Goal: Task Accomplishment & Management: Use online tool/utility

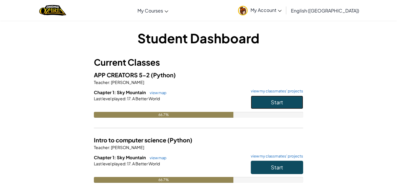
click at [272, 106] on button "Start" at bounding box center [277, 102] width 52 height 13
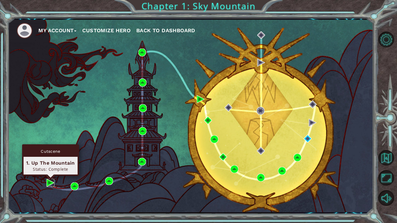
click at [50, 184] on img at bounding box center [50, 183] width 8 height 8
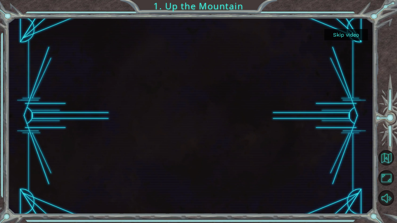
click at [343, 36] on button "Skip video" at bounding box center [346, 34] width 44 height 11
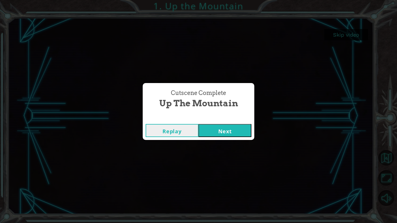
click at [241, 132] on button "Next" at bounding box center [224, 130] width 53 height 13
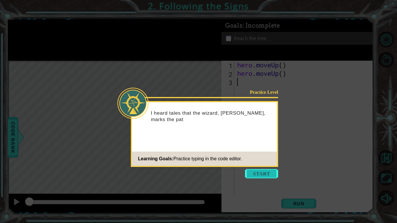
click at [256, 173] on button "Start" at bounding box center [261, 173] width 33 height 9
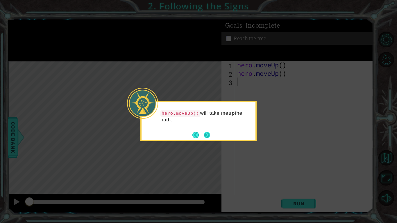
click at [206, 137] on button "Next" at bounding box center [207, 135] width 7 height 7
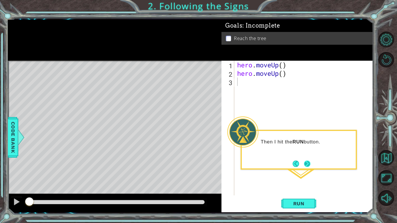
click at [307, 166] on button "Next" at bounding box center [307, 163] width 7 height 7
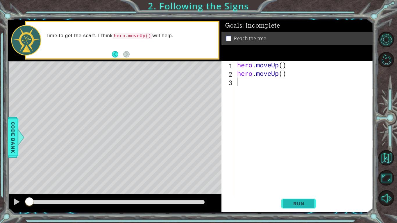
click at [288, 188] on span "Run" at bounding box center [298, 204] width 23 height 6
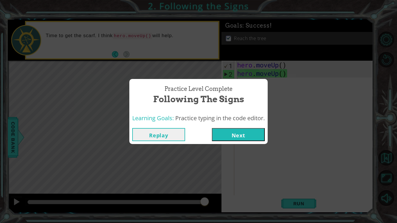
click at [157, 134] on button "Replay" at bounding box center [158, 134] width 53 height 13
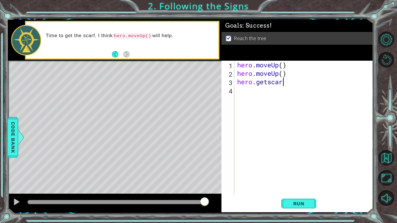
scroll to position [0, 2]
type textarea "hero.getscarf()"
click at [289, 188] on span "Run" at bounding box center [298, 204] width 23 height 6
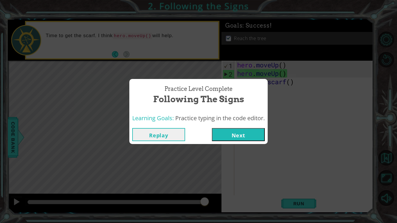
click at [237, 134] on button "Next" at bounding box center [238, 134] width 53 height 13
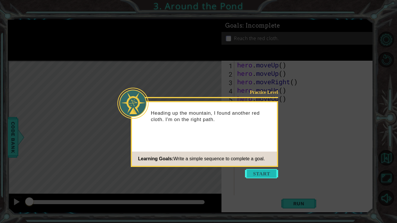
click at [258, 174] on button "Start" at bounding box center [261, 173] width 33 height 9
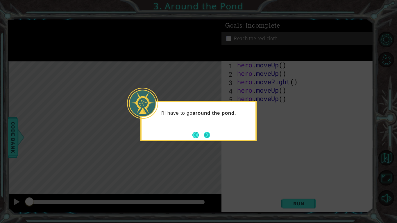
click at [206, 138] on button "Next" at bounding box center [207, 135] width 6 height 6
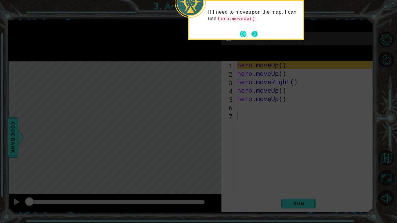
click at [257, 35] on button "Next" at bounding box center [254, 34] width 7 height 7
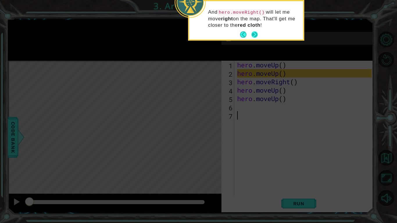
click at [257, 35] on button "Next" at bounding box center [254, 34] width 6 height 6
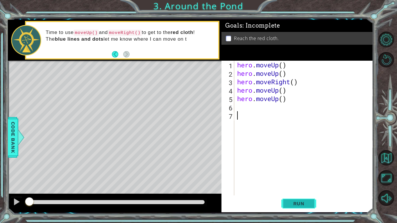
click at [297, 188] on span "Run" at bounding box center [298, 204] width 23 height 6
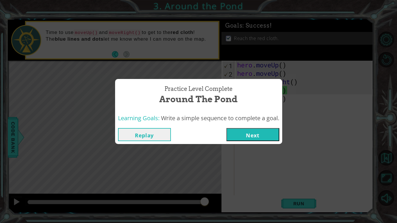
click at [268, 135] on button "Next" at bounding box center [252, 134] width 53 height 13
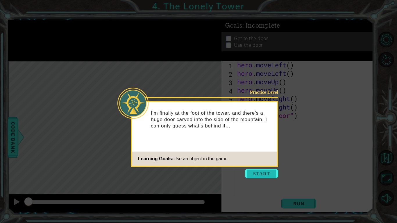
click at [259, 172] on button "Start" at bounding box center [261, 173] width 33 height 9
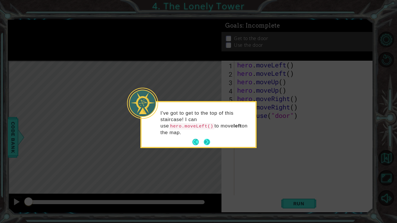
click at [207, 144] on button "Next" at bounding box center [206, 142] width 7 height 7
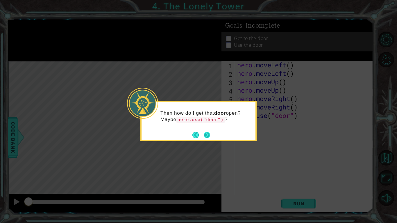
click at [209, 136] on button "Next" at bounding box center [207, 135] width 6 height 6
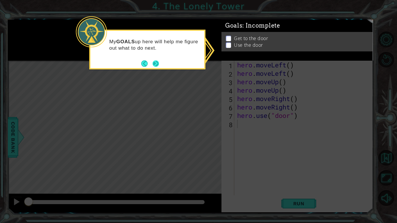
click at [157, 62] on button "Next" at bounding box center [155, 63] width 7 height 7
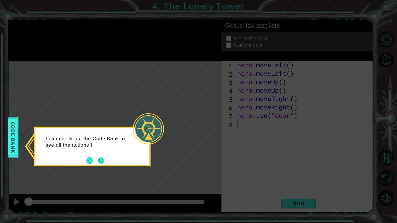
click at [103, 162] on button "Next" at bounding box center [101, 160] width 6 height 6
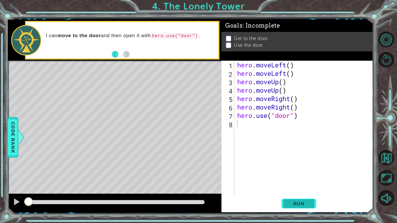
click at [296, 188] on span "Run" at bounding box center [298, 204] width 23 height 6
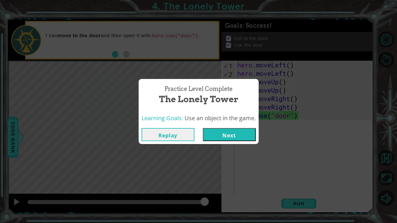
click at [222, 138] on button "Next" at bounding box center [229, 134] width 53 height 13
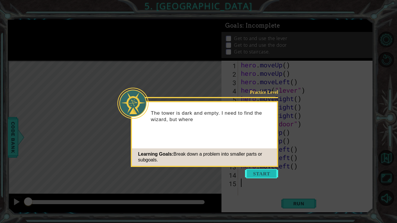
click at [263, 171] on button "Start" at bounding box center [261, 173] width 33 height 9
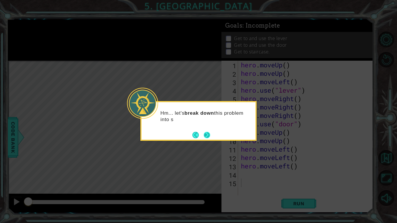
click at [209, 136] on button "Next" at bounding box center [207, 135] width 6 height 6
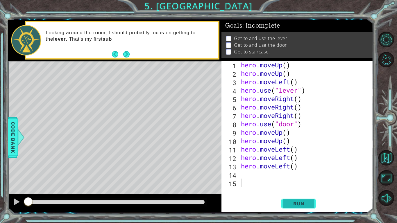
click at [286, 188] on button "Run" at bounding box center [298, 203] width 35 height 15
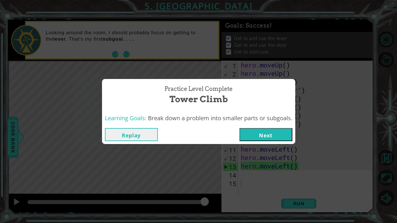
click at [128, 139] on button "Replay" at bounding box center [131, 134] width 53 height 13
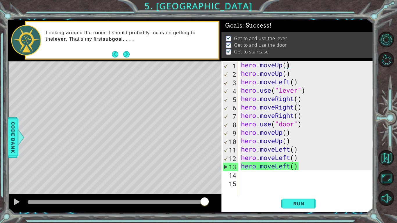
click at [287, 67] on div "hero . moveUp ( ) hero . moveUp ( ) hero . moveLeft ( ) hero . use ( "lever" ) …" at bounding box center [307, 137] width 135 height 152
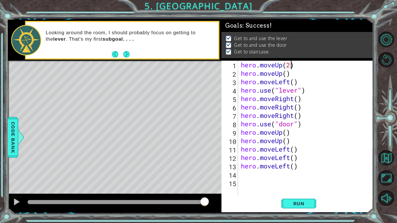
scroll to position [0, 2]
click at [291, 73] on div "hero . moveUp ( 2 ) hero . moveUp ( ) hero . moveLeft ( ) hero . use ( "lever" …" at bounding box center [307, 137] width 135 height 152
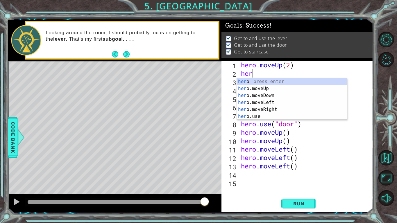
scroll to position [0, 0]
type textarea "h"
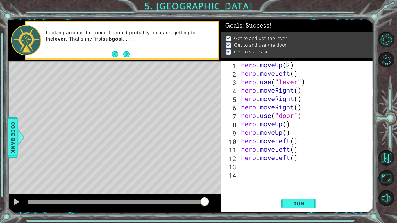
click at [299, 108] on div "hero . moveUp ( 2 ) hero . moveLeft ( ) hero . use ( "lever" ) hero . moveRight…" at bounding box center [307, 137] width 135 height 152
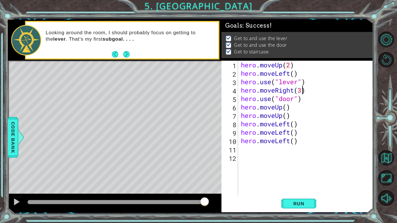
scroll to position [0, 3]
click at [286, 109] on div "hero . moveUp ( 2 ) hero . moveLeft ( ) hero . use ( "lever" ) hero . moveRight…" at bounding box center [307, 137] width 135 height 152
click at [291, 117] on div "hero . moveUp ( 2 ) hero . moveLeft ( ) hero . use ( "lever" ) hero . moveRight…" at bounding box center [307, 137] width 135 height 152
type textarea "hero.moveUp()"
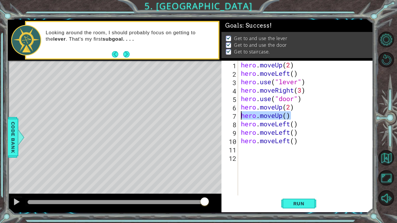
drag, startPoint x: 291, startPoint y: 117, endPoint x: 238, endPoint y: 117, distance: 53.2
click at [238, 117] on div "hero.moveUp() 1 2 3 4 5 6 7 8 9 10 11 12 hero . moveUp ( 2 ) hero . moveLeft ( …" at bounding box center [296, 128] width 150 height 135
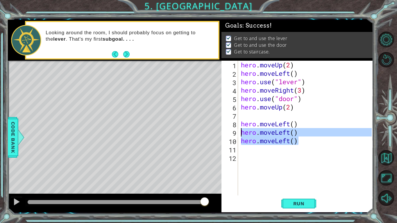
drag, startPoint x: 302, startPoint y: 141, endPoint x: 241, endPoint y: 133, distance: 62.1
click at [241, 133] on div "hero . moveUp ( 2 ) hero . moveLeft ( ) hero . use ( "lever" ) hero . moveRight…" at bounding box center [307, 137] width 135 height 152
type textarea "hero.moveLeft() hero.moveLeft()"
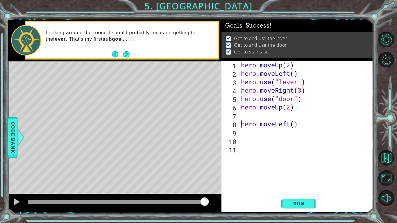
click at [240, 126] on div "hero . moveUp ( 2 ) hero . moveLeft ( ) hero . use ( "lever" ) hero . moveRight…" at bounding box center [307, 137] width 135 height 152
click at [295, 116] on div "hero . moveUp ( 2 ) hero . moveLeft ( ) hero . use ( "lever" ) hero . moveRight…" at bounding box center [307, 137] width 135 height 152
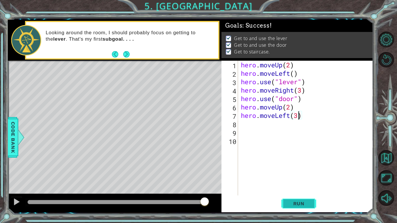
type textarea "hero.moveLeft(3)"
click at [301, 188] on span "Run" at bounding box center [298, 204] width 23 height 6
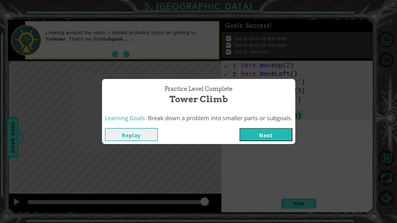
click at [280, 135] on button "Next" at bounding box center [265, 134] width 53 height 13
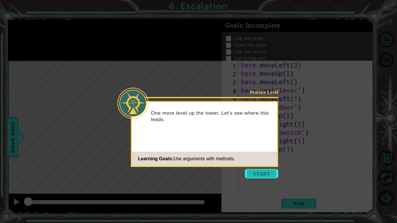
click at [266, 175] on button "Start" at bounding box center [261, 173] width 33 height 9
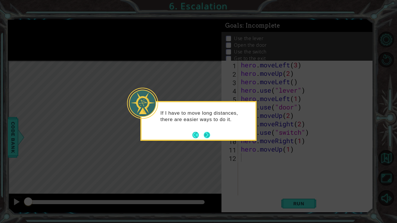
click at [207, 138] on button "Next" at bounding box center [207, 135] width 7 height 7
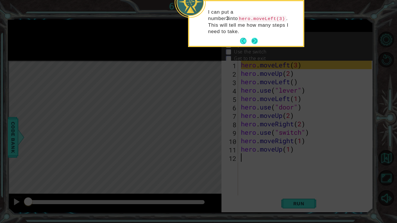
click at [255, 38] on button "Next" at bounding box center [254, 41] width 6 height 6
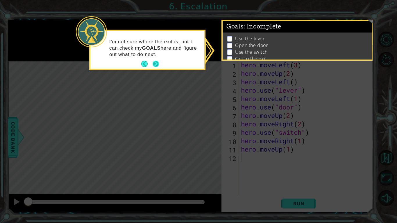
click at [157, 64] on button "Next" at bounding box center [156, 64] width 6 height 6
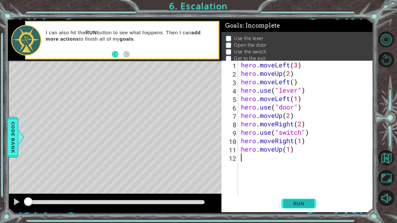
click at [301, 188] on span "Run" at bounding box center [298, 204] width 23 height 6
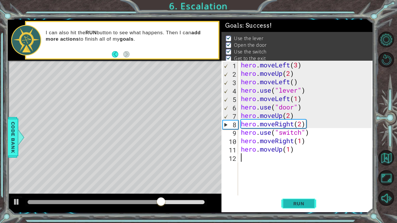
click at [301, 188] on span "Run" at bounding box center [298, 204] width 23 height 6
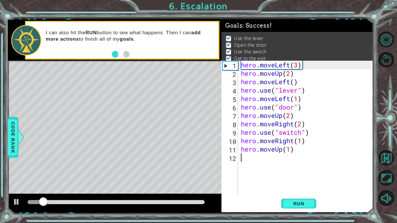
click at [146, 188] on div at bounding box center [116, 202] width 182 height 8
click at [137, 188] on div at bounding box center [116, 202] width 177 height 4
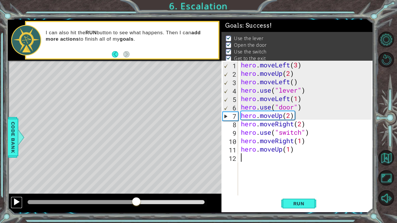
click at [19, 188] on div at bounding box center [17, 202] width 8 height 8
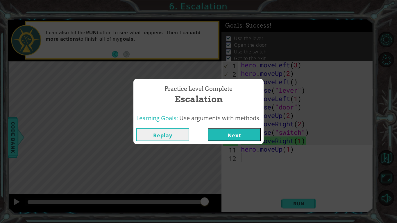
click at [233, 133] on button "Next" at bounding box center [234, 134] width 53 height 13
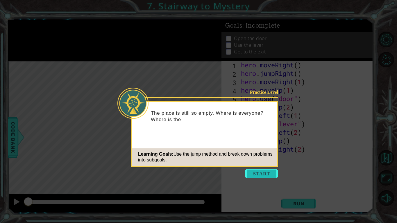
click at [266, 172] on button "Start" at bounding box center [261, 173] width 33 height 9
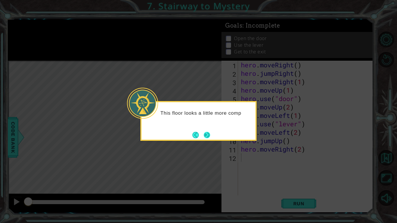
click at [209, 135] on button "Next" at bounding box center [207, 135] width 7 height 7
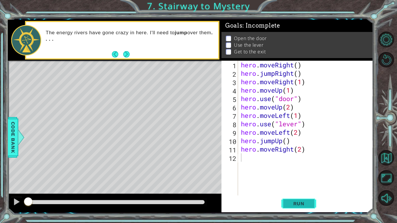
click at [294, 188] on span "Run" at bounding box center [298, 204] width 23 height 6
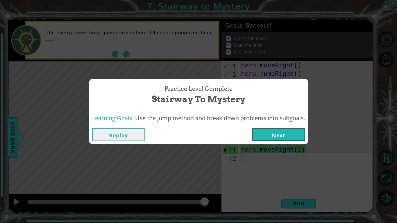
click at [283, 132] on button "Next" at bounding box center [278, 134] width 53 height 13
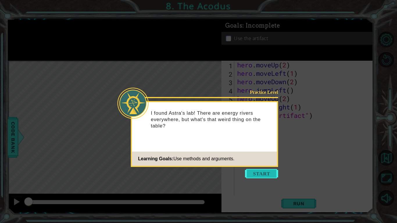
click at [271, 171] on button "Start" at bounding box center [261, 173] width 33 height 9
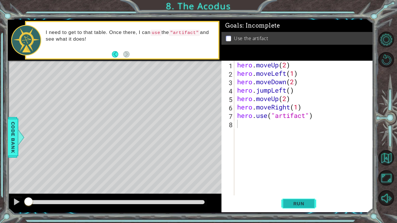
click at [302, 188] on span "Run" at bounding box center [298, 204] width 23 height 6
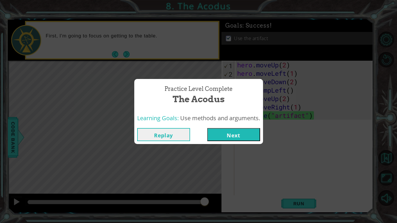
click at [242, 132] on button "Next" at bounding box center [233, 134] width 53 height 13
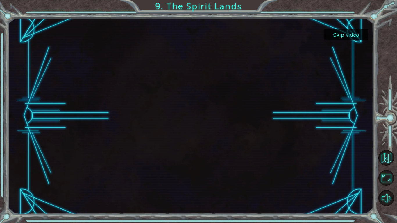
click at [340, 36] on button "Skip video" at bounding box center [346, 34] width 44 height 11
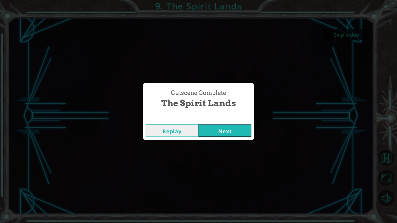
click at [236, 128] on button "Next" at bounding box center [224, 130] width 53 height 13
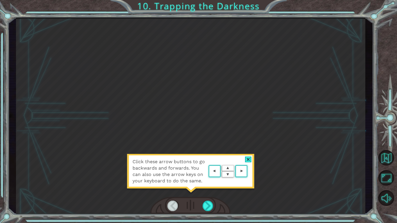
click at [208, 188] on div at bounding box center [190, 206] width 80 height 18
click at [208, 188] on div at bounding box center [207, 206] width 11 height 10
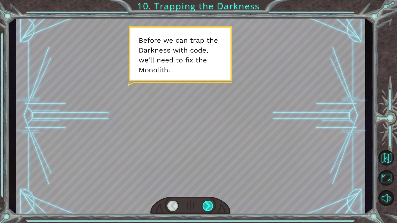
click at [208, 188] on div at bounding box center [207, 206] width 11 height 10
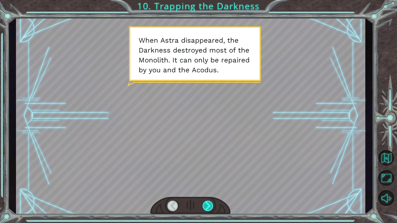
click at [208, 188] on div at bounding box center [207, 206] width 11 height 10
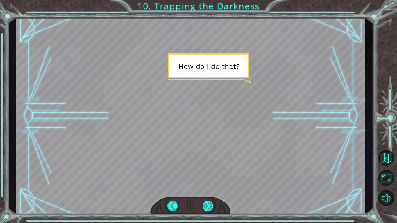
click at [207, 188] on div at bounding box center [207, 206] width 11 height 10
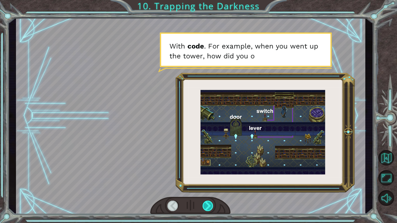
click at [207, 188] on div at bounding box center [207, 206] width 11 height 10
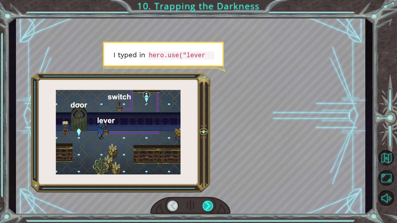
click at [207, 188] on div at bounding box center [207, 206] width 11 height 10
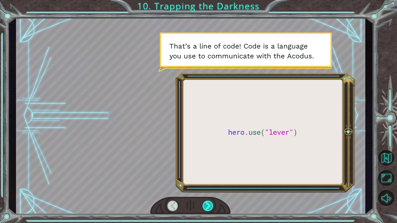
click at [207, 188] on div at bounding box center [207, 206] width 11 height 10
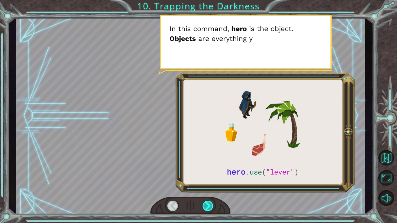
click at [207, 188] on div at bounding box center [207, 206] width 11 height 10
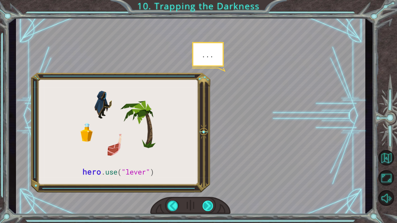
click at [207, 188] on div at bounding box center [207, 206] width 11 height 10
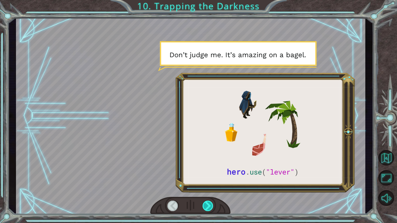
click at [207, 188] on div at bounding box center [207, 206] width 11 height 10
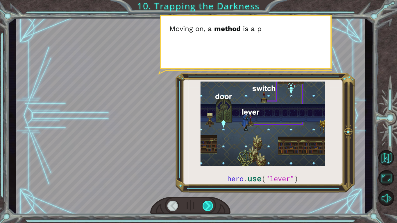
click at [207, 188] on div at bounding box center [207, 206] width 11 height 10
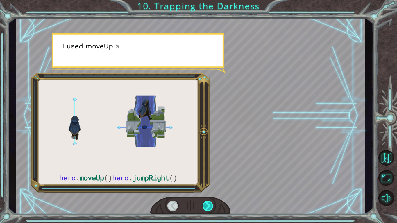
click at [207, 188] on div at bounding box center [207, 206] width 11 height 10
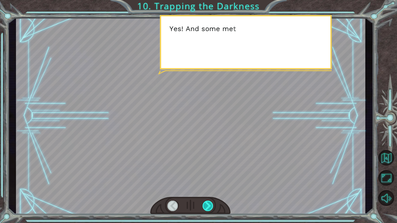
click at [207, 188] on div at bounding box center [207, 206] width 11 height 10
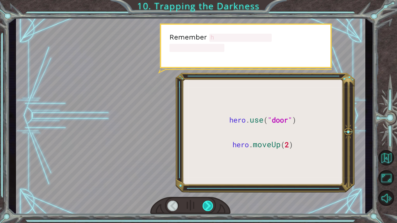
click at [207, 188] on div at bounding box center [207, 206] width 11 height 10
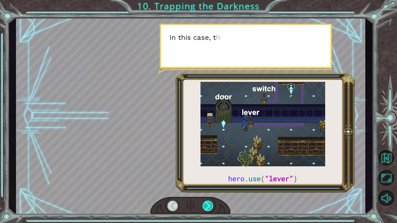
click at [207, 188] on div at bounding box center [207, 206] width 11 height 10
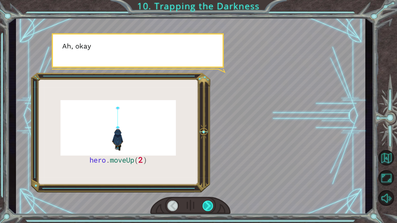
click at [207, 188] on div at bounding box center [207, 206] width 11 height 10
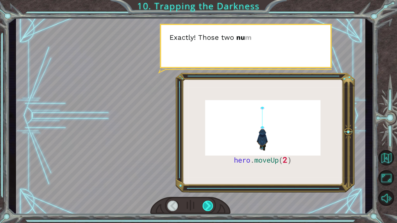
click at [207, 188] on div at bounding box center [207, 206] width 11 height 10
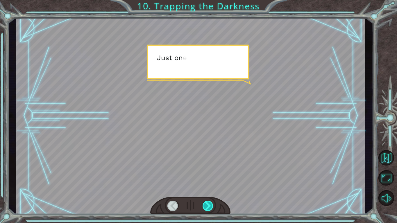
click at [207, 188] on div at bounding box center [207, 206] width 11 height 10
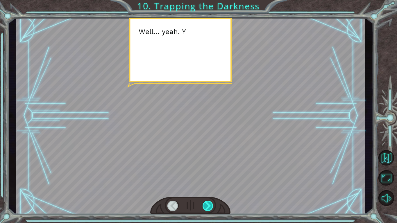
click at [207, 188] on div at bounding box center [207, 206] width 11 height 10
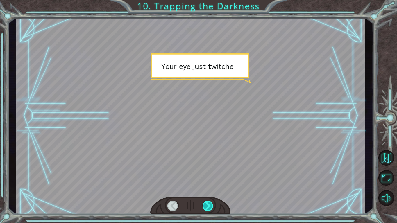
click at [207, 188] on div at bounding box center [207, 206] width 11 height 10
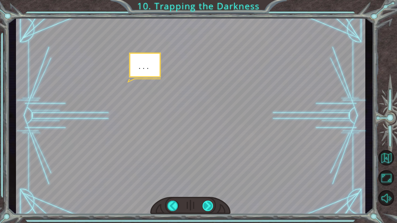
click at [207, 188] on div at bounding box center [207, 206] width 11 height 10
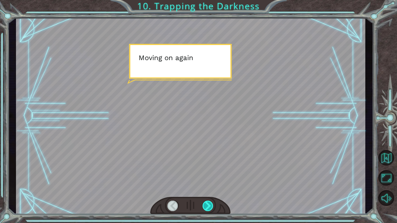
click at [207, 188] on div at bounding box center [207, 206] width 11 height 10
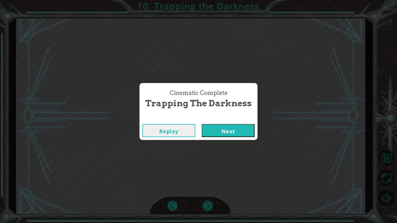
click at [207, 188] on div "Cinematic Complete Trapping the Darkness Replay Next" at bounding box center [198, 111] width 397 height 223
click at [234, 135] on button "Next" at bounding box center [228, 130] width 53 height 13
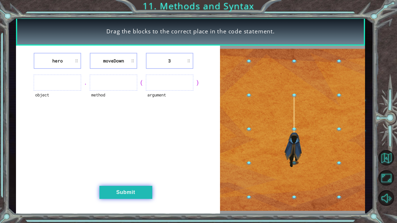
click at [124, 188] on button "Submit" at bounding box center [125, 192] width 53 height 13
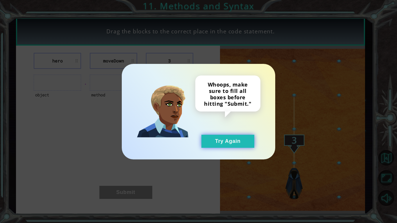
click at [207, 146] on button "Try Again" at bounding box center [227, 141] width 53 height 13
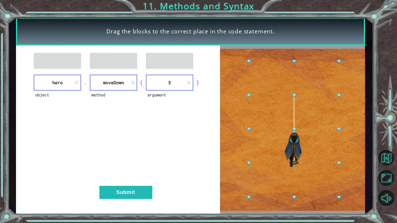
click at [108, 67] on ul at bounding box center [113, 61] width 47 height 16
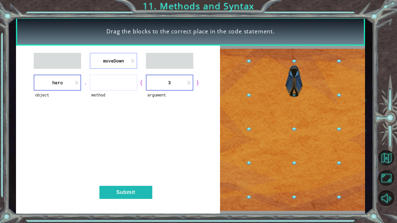
click at [115, 83] on ul at bounding box center [113, 83] width 47 height 16
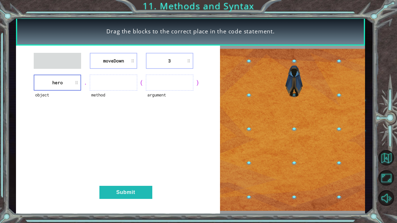
click at [77, 82] on li "hero" at bounding box center [57, 83] width 47 height 16
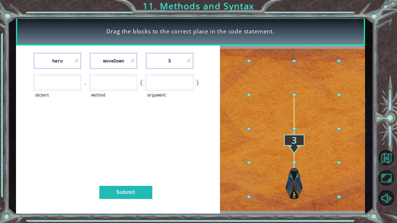
click at [168, 86] on ul at bounding box center [169, 83] width 47 height 16
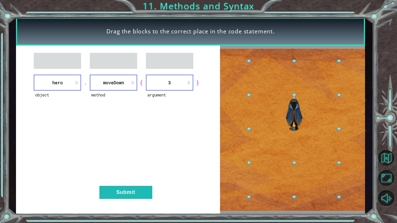
click at [127, 185] on div "object hero . method moveDown ( argument 3 ) Submit" at bounding box center [118, 130] width 204 height 169
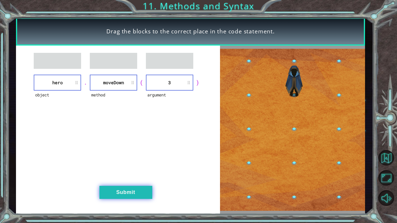
click at [128, 188] on button "Submit" at bounding box center [125, 192] width 53 height 13
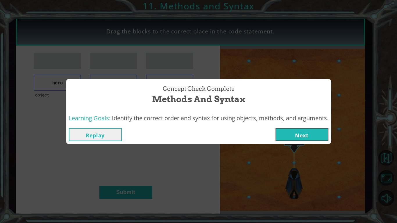
click at [295, 133] on button "Next" at bounding box center [301, 134] width 53 height 13
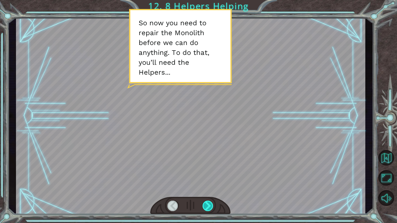
click at [208, 188] on div at bounding box center [207, 206] width 11 height 10
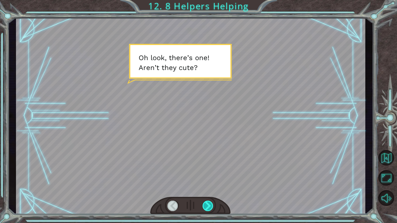
click at [209, 188] on div at bounding box center [207, 206] width 11 height 10
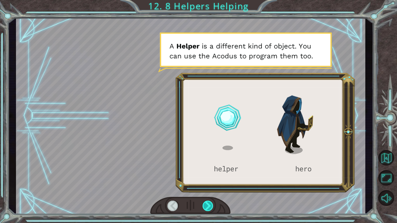
click at [206, 188] on div at bounding box center [207, 206] width 11 height 10
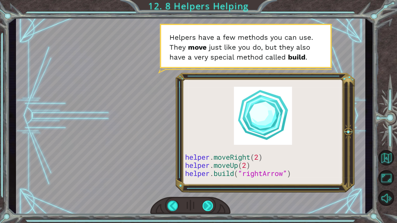
click at [207, 188] on div at bounding box center [207, 206] width 11 height 10
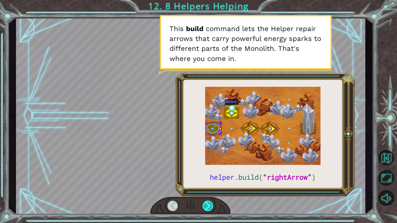
click at [206, 188] on div at bounding box center [207, 206] width 11 height 10
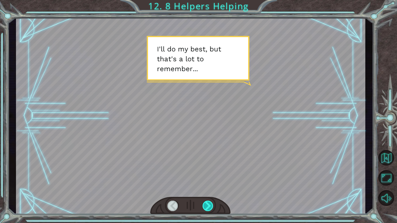
click at [207, 188] on div at bounding box center [207, 206] width 11 height 10
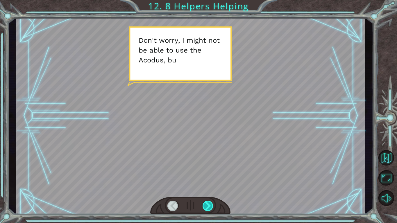
click at [208, 188] on div at bounding box center [207, 206] width 11 height 10
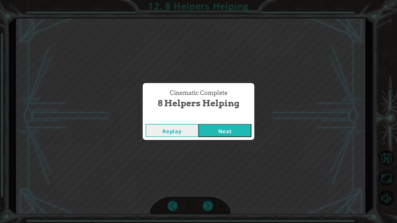
click at [245, 131] on button "Next" at bounding box center [224, 130] width 53 height 13
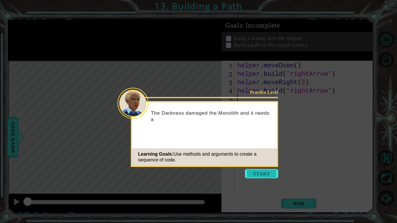
click at [256, 175] on button "Start" at bounding box center [261, 173] width 33 height 9
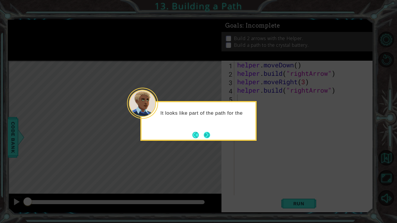
click at [209, 136] on button "Next" at bounding box center [207, 135] width 7 height 7
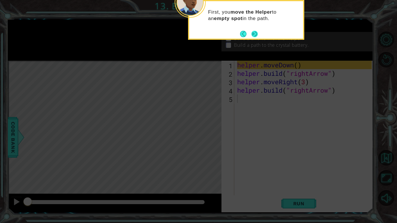
click at [253, 35] on button "Next" at bounding box center [254, 34] width 7 height 7
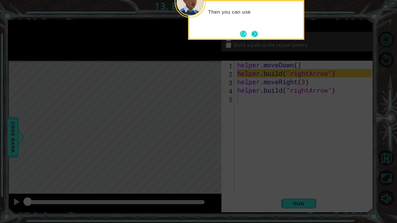
click at [252, 37] on button "Next" at bounding box center [254, 34] width 6 height 6
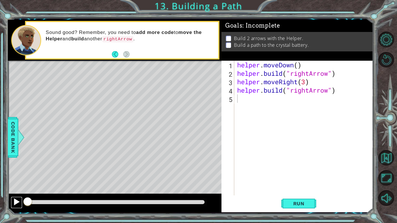
click at [18, 188] on div at bounding box center [17, 202] width 8 height 8
click at [14, 188] on div at bounding box center [17, 202] width 8 height 8
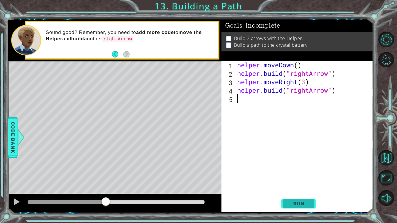
click at [285, 188] on button "Run" at bounding box center [298, 203] width 35 height 15
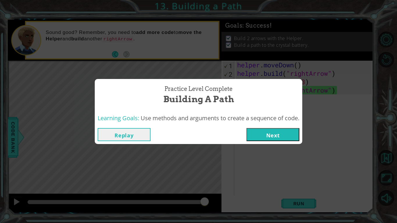
click at [124, 138] on button "Replay" at bounding box center [124, 134] width 53 height 13
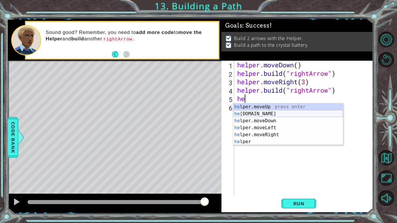
click at [257, 114] on div "he lper.moveUp press enter he lper.build press enter he lper.moveDown press ent…" at bounding box center [288, 131] width 110 height 56
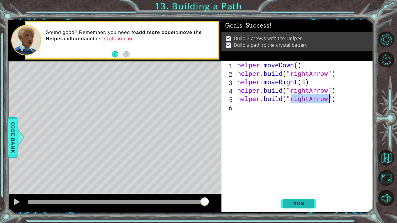
type textarea "[DOMAIN_NAME]("rightArrow")"
click at [287, 188] on span "Run" at bounding box center [298, 204] width 23 height 6
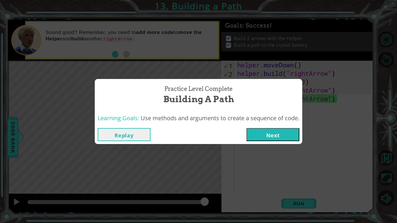
click at [277, 137] on button "Next" at bounding box center [272, 134] width 53 height 13
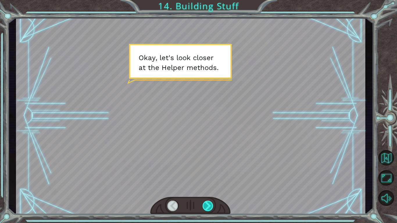
click at [209, 188] on div at bounding box center [207, 206] width 11 height 10
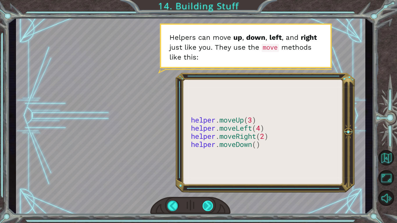
click at [204, 188] on div at bounding box center [207, 206] width 11 height 10
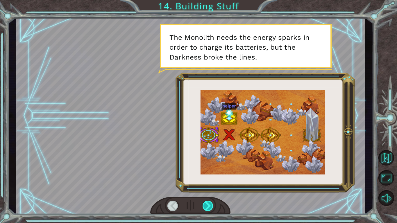
click at [204, 188] on div at bounding box center [207, 206] width 11 height 10
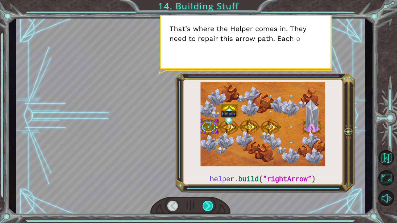
click at [207, 188] on div at bounding box center [207, 206] width 11 height 10
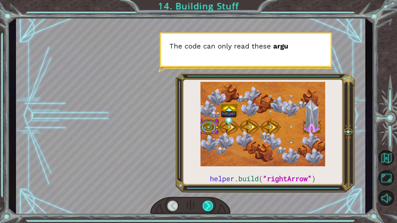
click at [209, 188] on div at bounding box center [207, 206] width 11 height 10
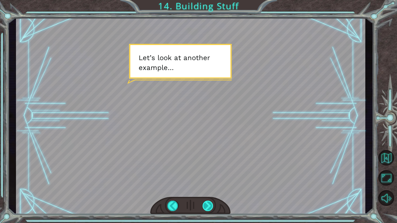
click at [207, 188] on div at bounding box center [207, 206] width 11 height 10
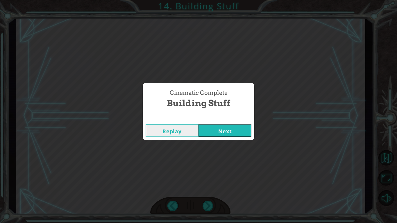
click at [214, 132] on button "Next" at bounding box center [224, 130] width 53 height 13
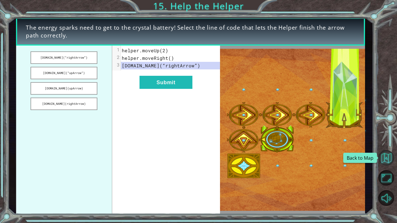
click at [385, 161] on button "Back to Map" at bounding box center [386, 158] width 16 height 16
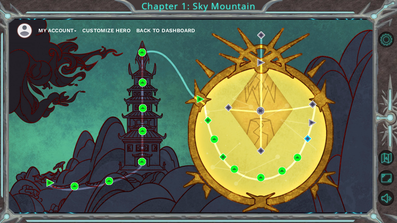
click at [53, 29] on button "My Account" at bounding box center [57, 30] width 38 height 9
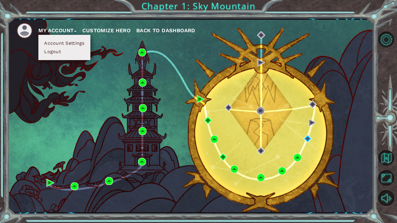
click at [58, 41] on button "Account Settings" at bounding box center [64, 43] width 44 height 6
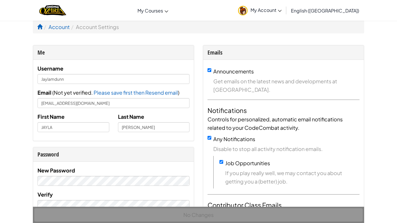
click at [281, 12] on span "My Account" at bounding box center [265, 10] width 31 height 6
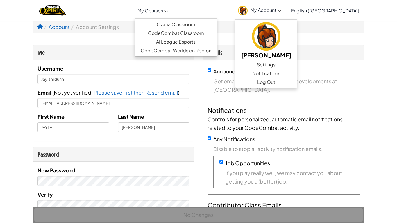
click at [171, 14] on link "My Courses" at bounding box center [153, 11] width 37 height 16
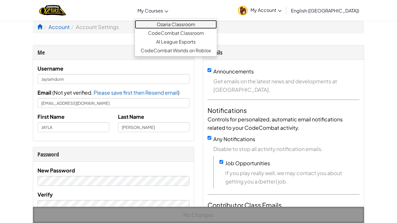
click at [179, 24] on link "Ozaria Classroom" at bounding box center [176, 24] width 82 height 9
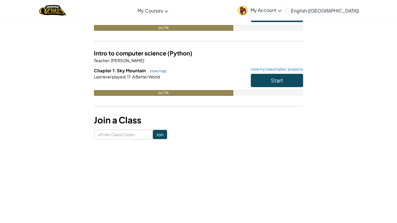
scroll to position [87, 0]
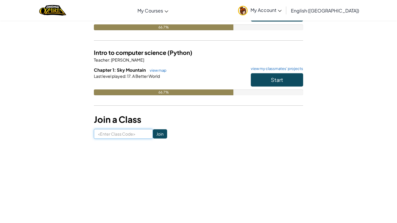
click at [119, 137] on input at bounding box center [123, 134] width 59 height 10
type input "SinkStoneWant"
click at [160, 135] on input "Join" at bounding box center [160, 133] width 14 height 9
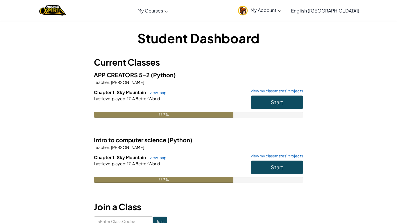
click at [281, 8] on span "My Account" at bounding box center [265, 10] width 31 height 6
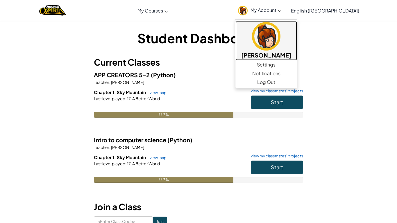
click at [280, 39] on img at bounding box center [266, 36] width 28 height 28
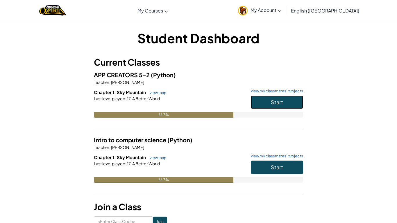
click at [277, 103] on span "Start" at bounding box center [277, 102] width 12 height 7
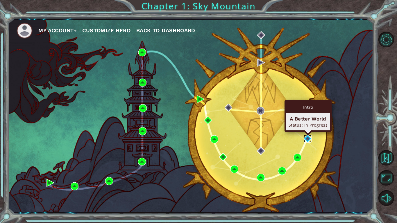
click at [307, 138] on img at bounding box center [308, 139] width 8 height 8
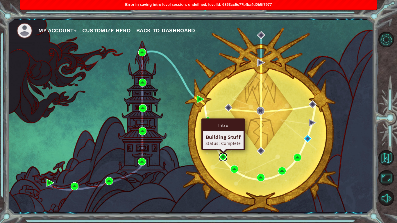
click at [225, 159] on img at bounding box center [223, 157] width 8 height 8
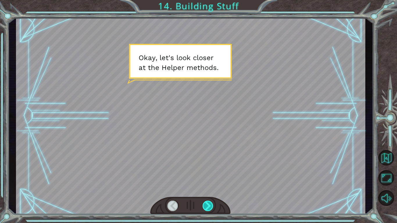
click at [210, 205] on div at bounding box center [207, 206] width 11 height 10
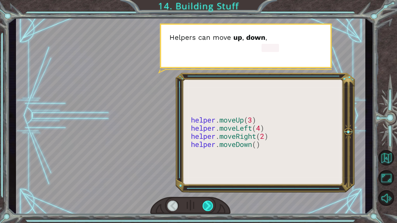
click at [210, 206] on div at bounding box center [207, 206] width 11 height 10
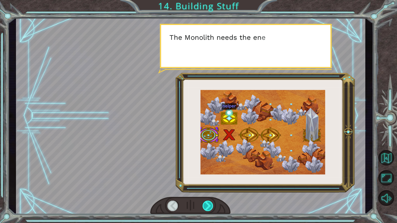
click at [210, 206] on div at bounding box center [207, 206] width 11 height 10
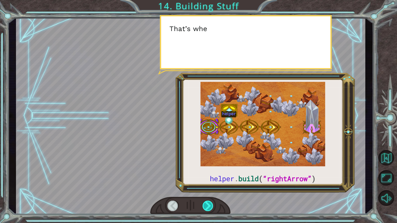
click at [210, 206] on div at bounding box center [207, 206] width 11 height 10
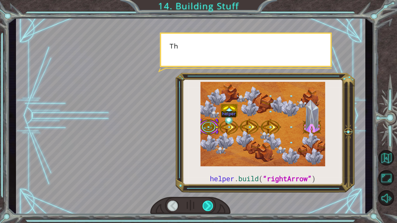
click at [210, 206] on div at bounding box center [207, 206] width 11 height 10
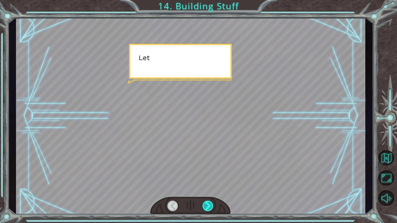
click at [210, 206] on div at bounding box center [207, 206] width 11 height 10
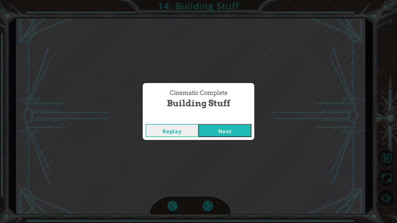
click at [210, 0] on div "helper . build ( “rightArrow” ) O k a y , l e t ' s l o o k c l o s e r a t t h…" at bounding box center [198, 0] width 397 height 0
click at [240, 133] on button "Next" at bounding box center [224, 130] width 53 height 13
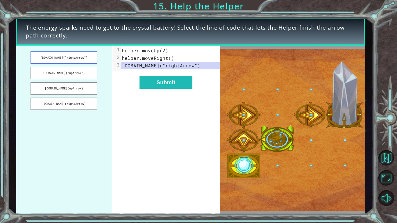
click at [82, 59] on button "[DOMAIN_NAME](“rightArrow”)" at bounding box center [64, 57] width 67 height 12
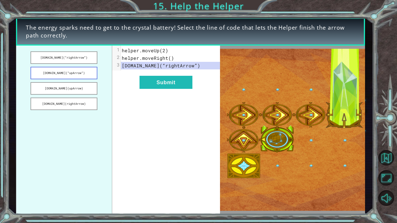
click at [85, 72] on button "[DOMAIN_NAME](“upArrow”)" at bounding box center [64, 73] width 67 height 12
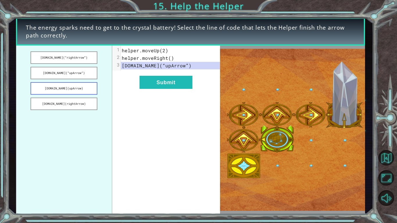
click at [82, 92] on button "[DOMAIN_NAME](upArrow)" at bounding box center [64, 88] width 67 height 12
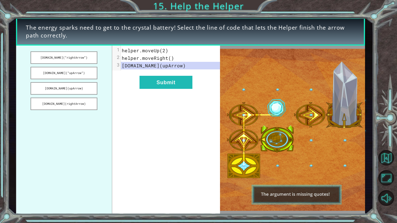
click at [157, 89] on div "xxxxxxxxxx 3 1 helper.moveUp(2) 2 helper.moveRight() 3 [DOMAIN_NAME](upArrow) S…" at bounding box center [166, 130] width 108 height 169
click at [155, 82] on button "Submit" at bounding box center [165, 82] width 53 height 13
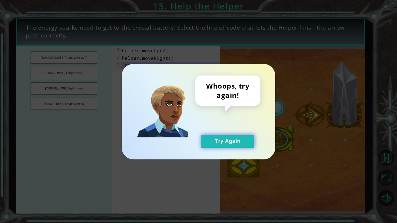
click at [209, 135] on button "Try Again" at bounding box center [227, 141] width 53 height 13
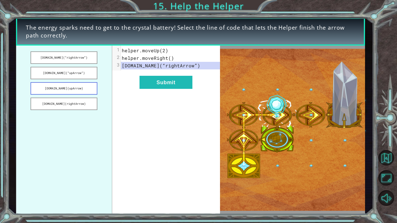
click at [91, 89] on button "[DOMAIN_NAME](upArrow)" at bounding box center [64, 88] width 67 height 12
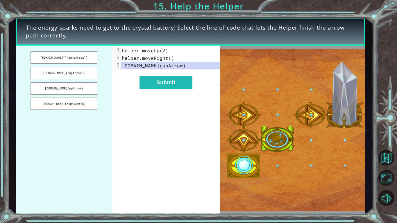
click at [158, 66] on span "[DOMAIN_NAME](upArrow)" at bounding box center [154, 65] width 64 height 6
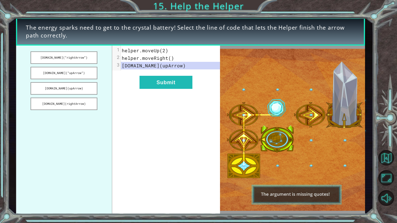
click at [158, 66] on span "[DOMAIN_NAME](upArrow)" at bounding box center [154, 65] width 64 height 6
click at [86, 89] on button "[DOMAIN_NAME](upArrow)" at bounding box center [64, 88] width 67 height 12
click at [85, 75] on button "[DOMAIN_NAME](“upArrow”)" at bounding box center [64, 73] width 67 height 12
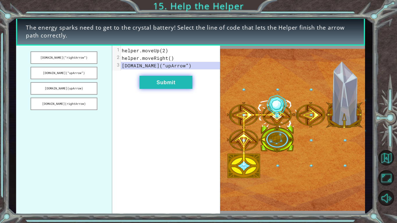
click at [162, 83] on button "Submit" at bounding box center [165, 82] width 53 height 13
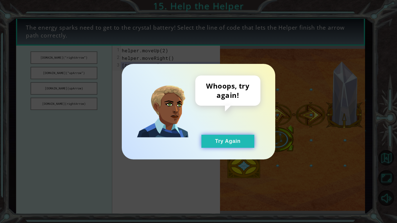
click at [209, 140] on button "Try Again" at bounding box center [227, 141] width 53 height 13
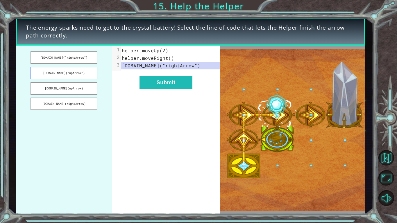
click at [87, 77] on button "[DOMAIN_NAME](“upArrow”)" at bounding box center [64, 73] width 67 height 12
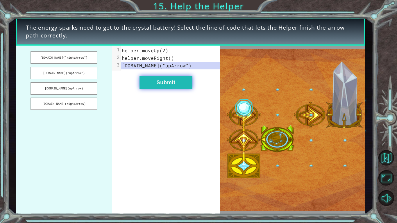
click at [188, 84] on button "Submit" at bounding box center [165, 82] width 53 height 13
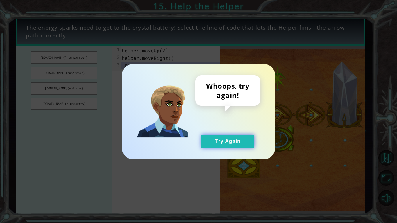
click at [220, 137] on button "Try Again" at bounding box center [227, 141] width 53 height 13
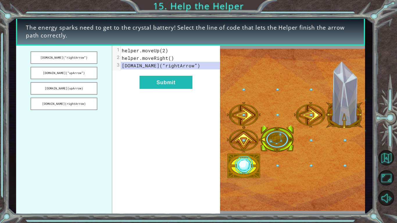
click at [138, 60] on span "helper.moveRight()" at bounding box center [148, 58] width 52 height 6
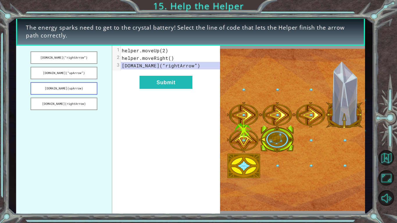
click at [74, 85] on button "[DOMAIN_NAME](upArrow)" at bounding box center [64, 88] width 67 height 12
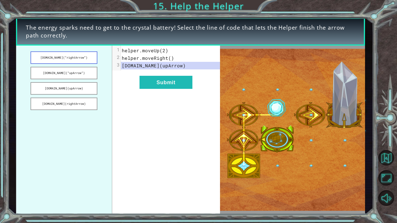
click at [78, 59] on button "[DOMAIN_NAME](“rightArrow”)" at bounding box center [64, 57] width 67 height 12
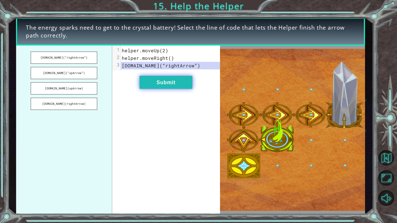
click at [150, 84] on button "Submit" at bounding box center [165, 82] width 53 height 13
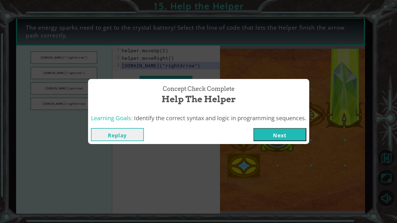
click at [259, 135] on button "Next" at bounding box center [279, 134] width 53 height 13
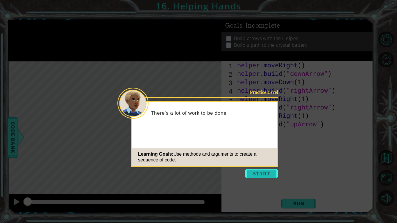
click at [262, 175] on button "Start" at bounding box center [261, 173] width 33 height 9
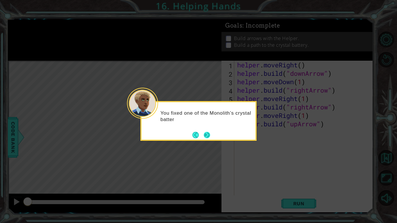
click at [206, 131] on footer at bounding box center [201, 135] width 18 height 9
click at [209, 135] on button "Next" at bounding box center [207, 135] width 6 height 6
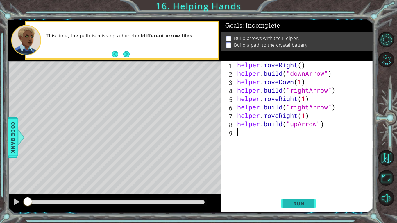
click at [291, 207] on button "Run" at bounding box center [298, 203] width 35 height 15
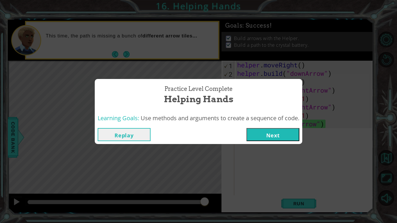
click at [287, 139] on button "Next" at bounding box center [272, 134] width 53 height 13
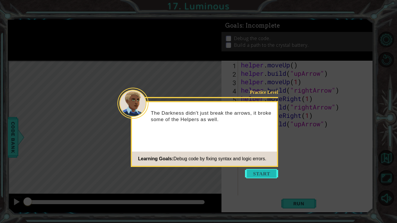
click at [275, 177] on button "Start" at bounding box center [261, 173] width 33 height 9
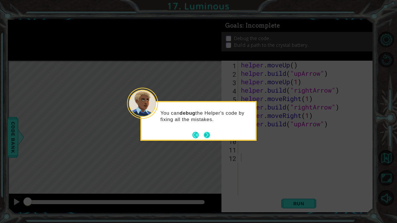
click at [205, 138] on footer at bounding box center [201, 135] width 18 height 9
click at [206, 137] on button "Next" at bounding box center [207, 135] width 6 height 6
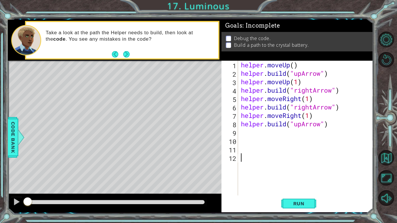
click at [390, 168] on div at bounding box center [388, 119] width 18 height 178
click at [388, 165] on button "Back to Map" at bounding box center [386, 158] width 16 height 16
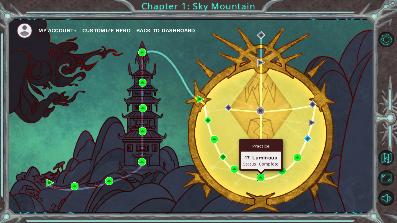
click at [259, 178] on img at bounding box center [261, 178] width 8 height 8
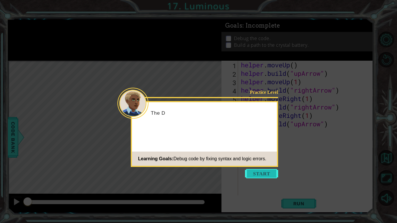
click at [260, 170] on button "Start" at bounding box center [261, 173] width 33 height 9
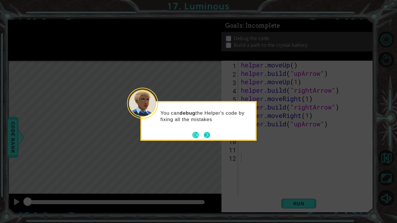
click at [208, 134] on button "Next" at bounding box center [207, 135] width 6 height 6
